Goal: Check status: Check status

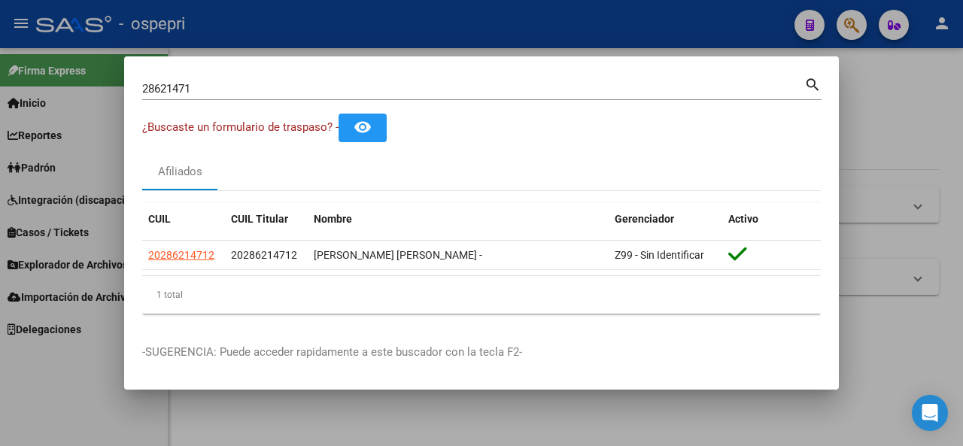
click at [857, 19] on div at bounding box center [481, 223] width 963 height 446
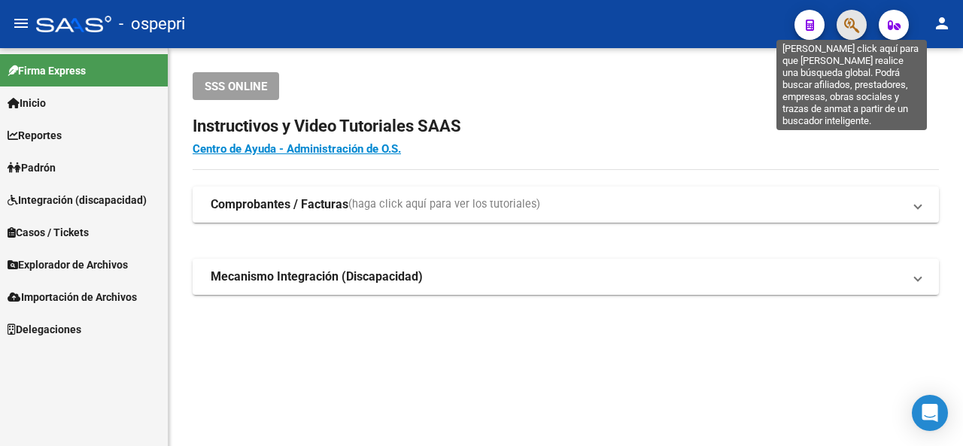
click at [856, 17] on icon "button" at bounding box center [851, 25] width 15 height 17
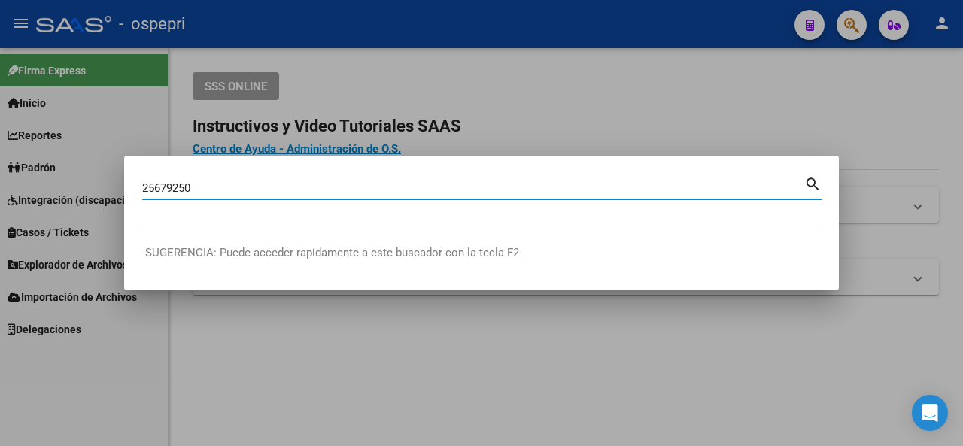
type input "25679250"
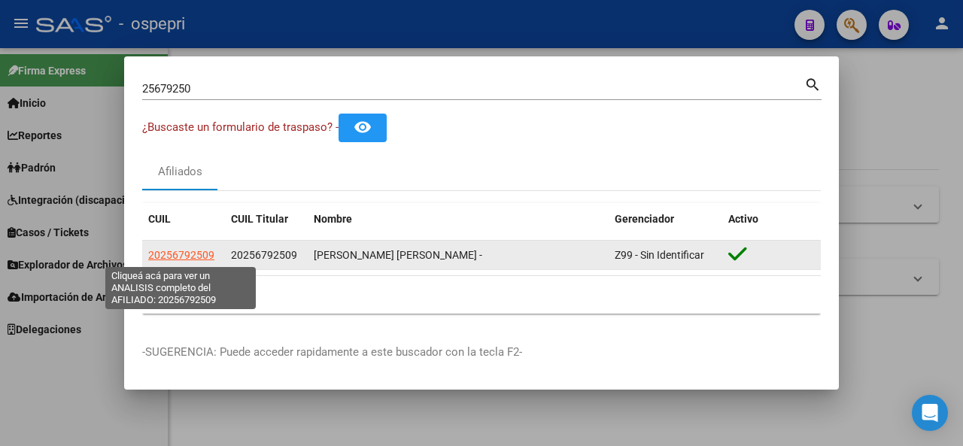
click at [184, 251] on span "20256792509" at bounding box center [181, 255] width 66 height 12
type textarea "20256792509"
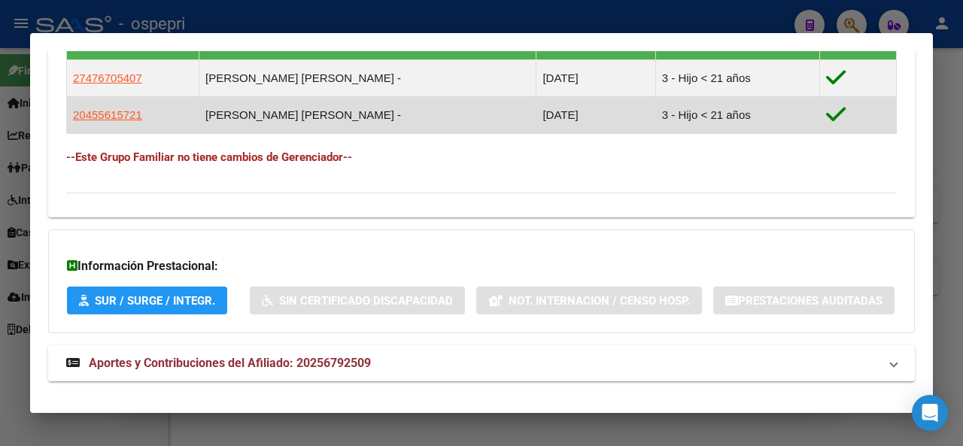
scroll to position [964, 0]
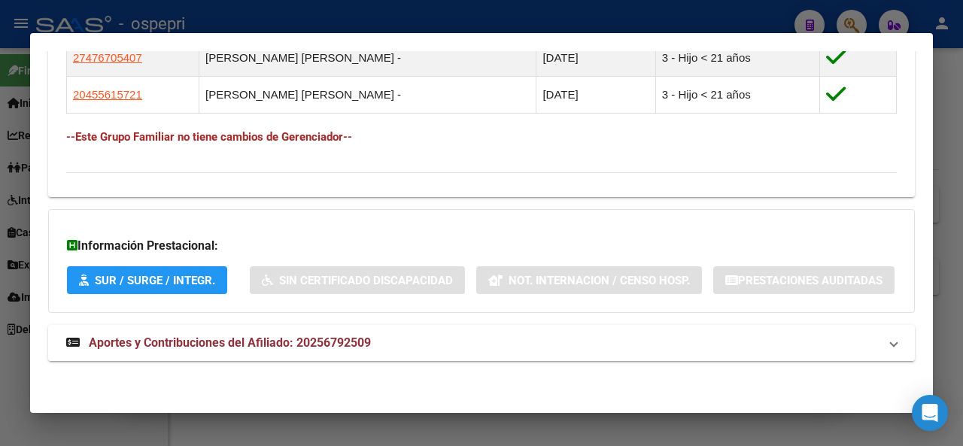
click at [208, 347] on span "Aportes y Contribuciones del Afiliado: 20256792509" at bounding box center [230, 342] width 282 height 14
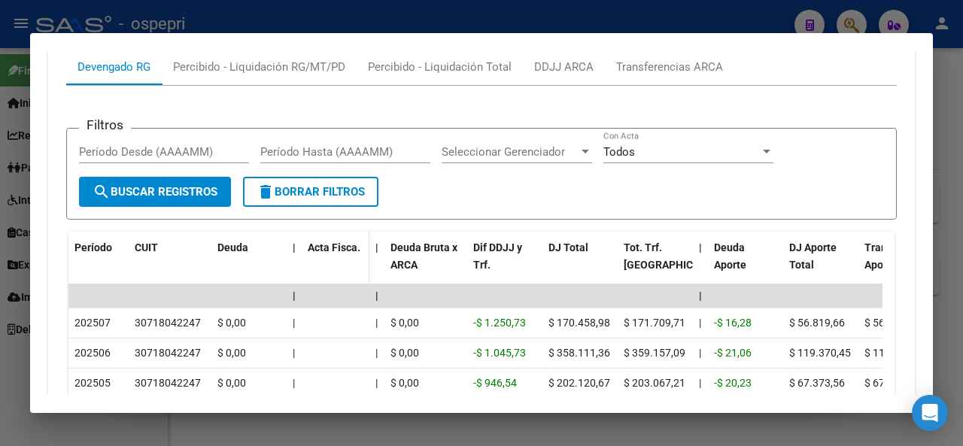
scroll to position [1353, 0]
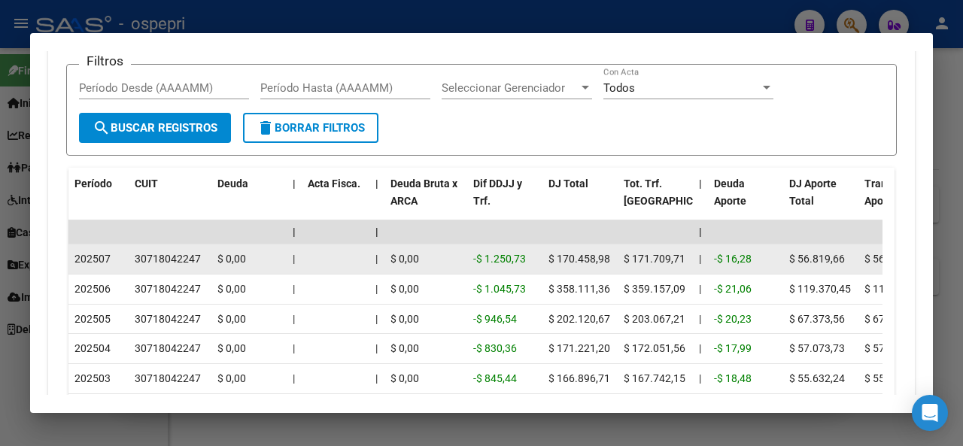
click at [152, 268] on div "30718042247" at bounding box center [168, 258] width 66 height 17
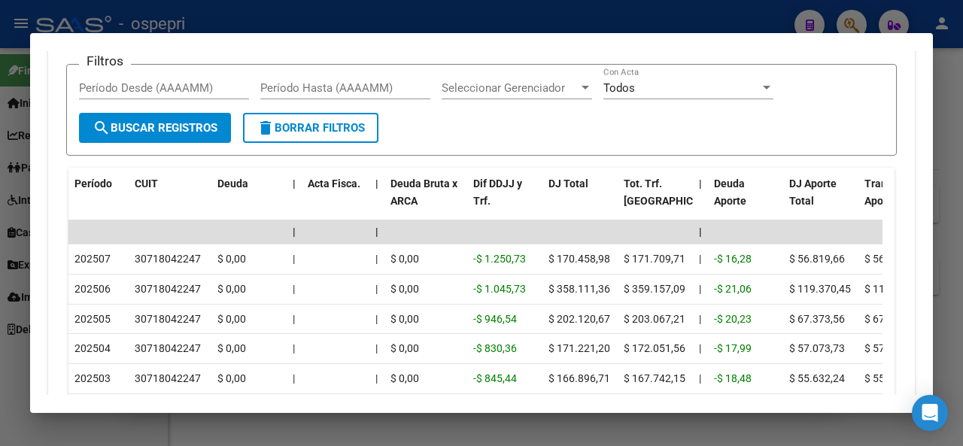
scroll to position [1579, 0]
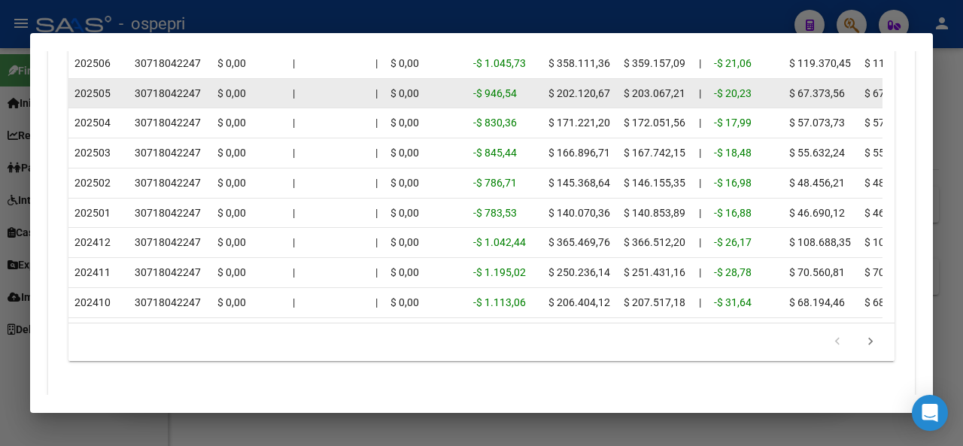
click at [172, 102] on div "30718042247" at bounding box center [168, 93] width 66 height 17
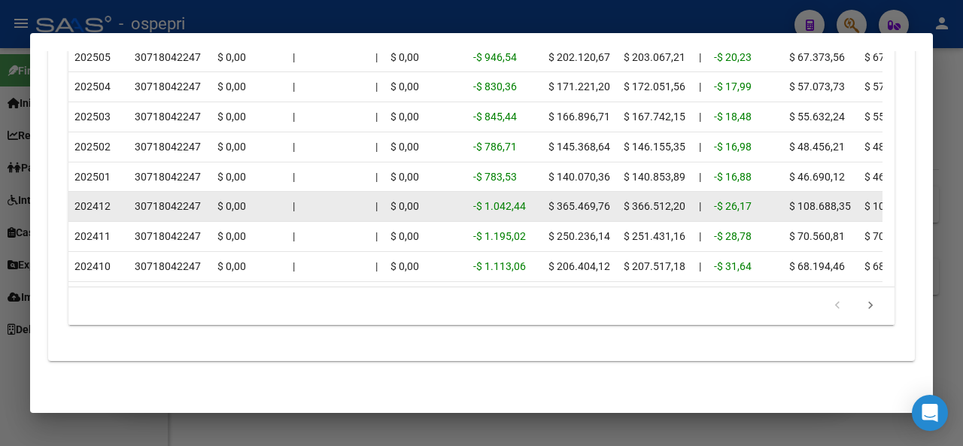
scroll to position [1702, 0]
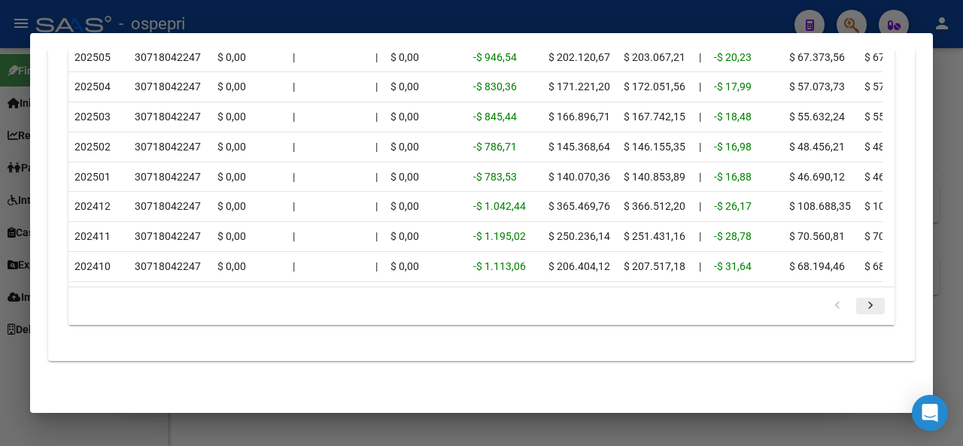
click at [866, 306] on icon "go to next page" at bounding box center [870, 308] width 20 height 18
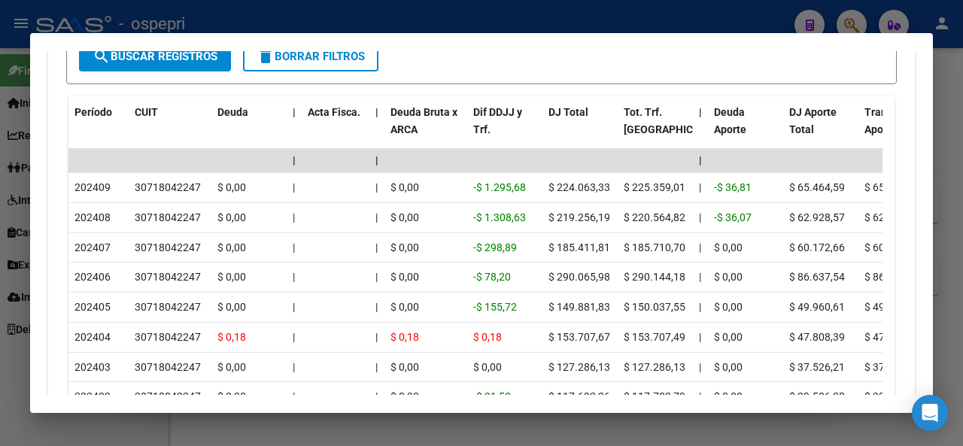
scroll to position [1401, 0]
